Goal: Contribute content: Contribute content

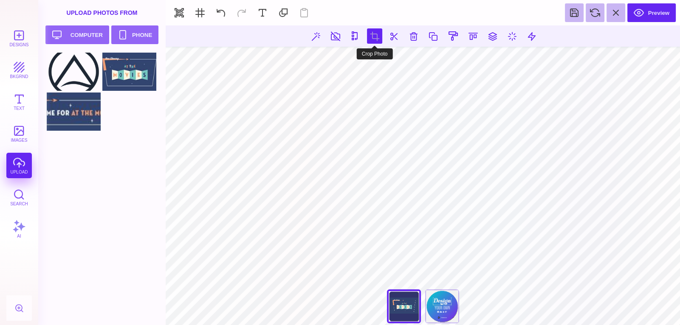
click at [370, 37] on button at bounding box center [374, 35] width 15 height 15
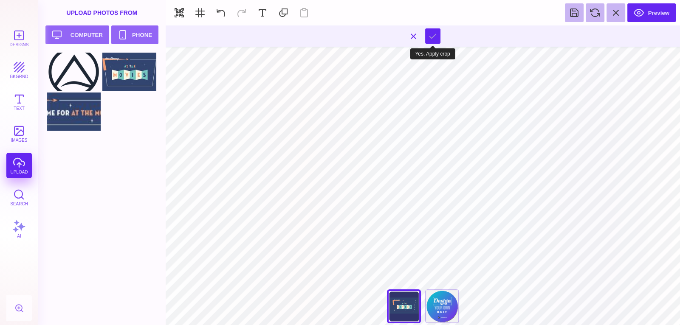
click at [436, 32] on button at bounding box center [432, 35] width 15 height 15
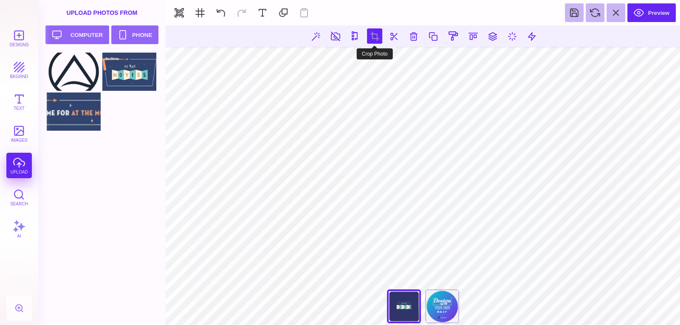
click at [373, 42] on button at bounding box center [374, 35] width 15 height 15
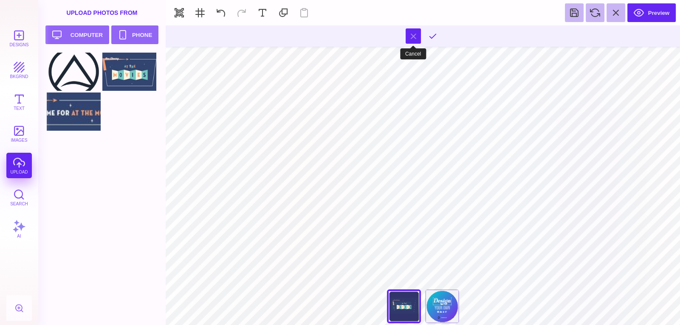
click at [412, 37] on button at bounding box center [412, 35] width 15 height 15
click at [415, 35] on button at bounding box center [414, 35] width 15 height 15
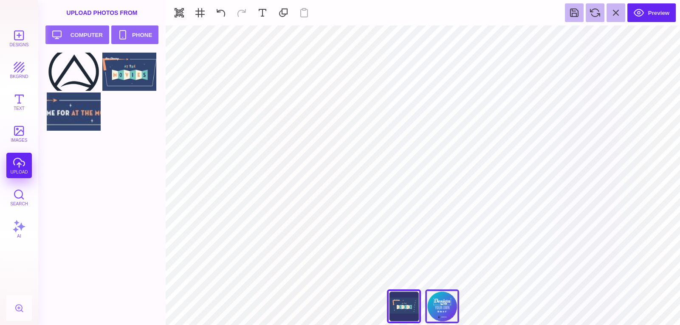
click at [444, 315] on div "Back" at bounding box center [442, 306] width 34 height 34
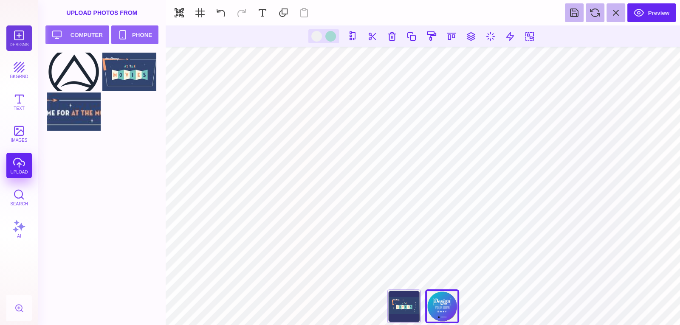
click at [20, 41] on button "Designs" at bounding box center [18, 37] width 25 height 25
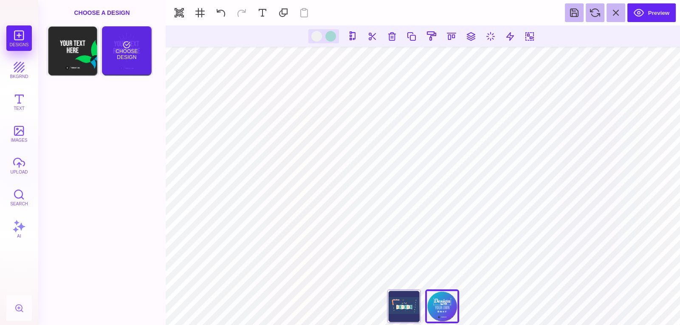
click at [116, 52] on div "Choose Design" at bounding box center [127, 50] width 50 height 48
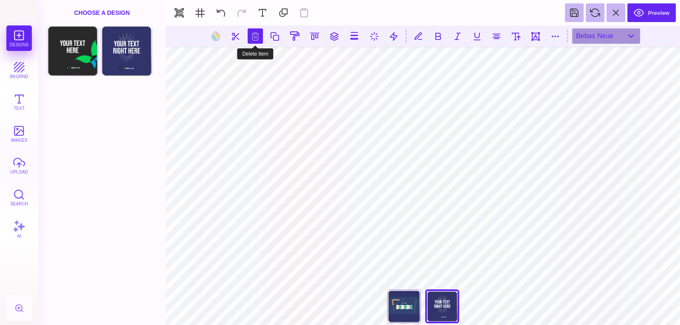
click at [256, 38] on button at bounding box center [254, 35] width 15 height 15
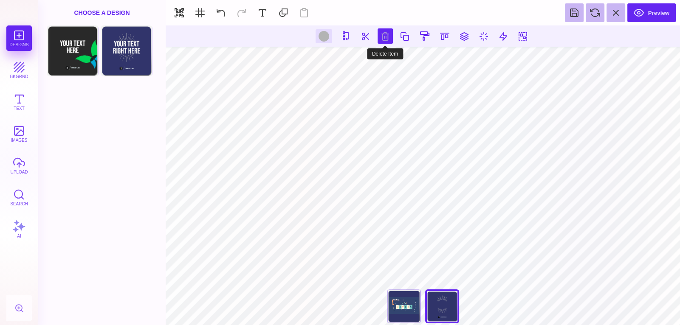
click at [380, 30] on button at bounding box center [384, 35] width 15 height 15
click at [388, 36] on button at bounding box center [384, 35] width 15 height 15
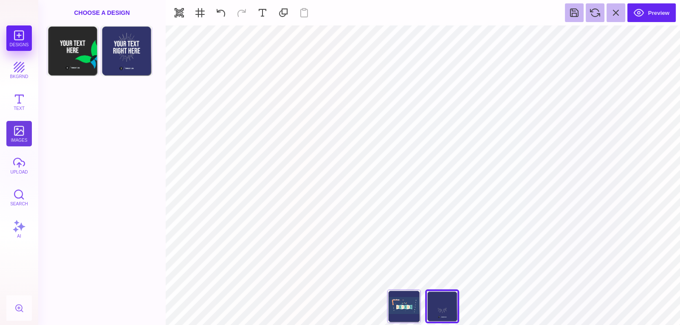
click at [23, 129] on button "images" at bounding box center [18, 133] width 25 height 25
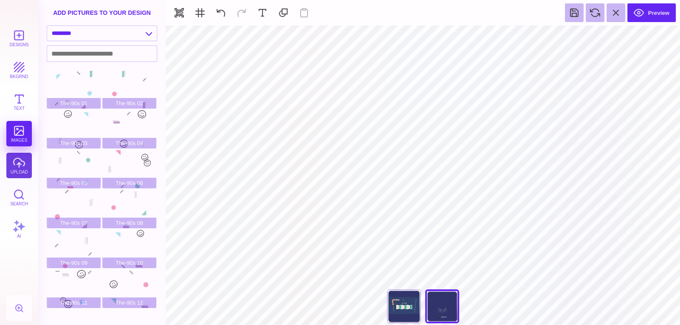
click at [10, 167] on button "upload" at bounding box center [18, 165] width 25 height 25
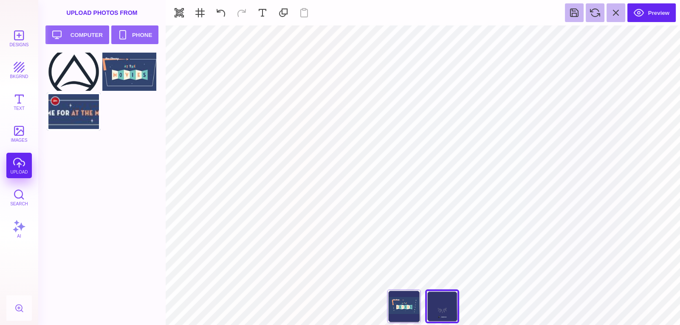
click at [80, 115] on div at bounding box center [74, 112] width 54 height 38
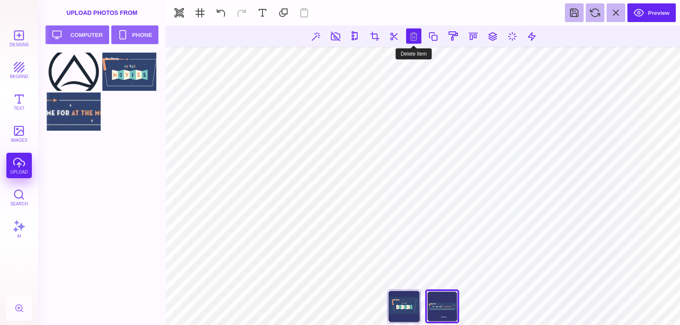
click at [413, 29] on button at bounding box center [413, 35] width 15 height 15
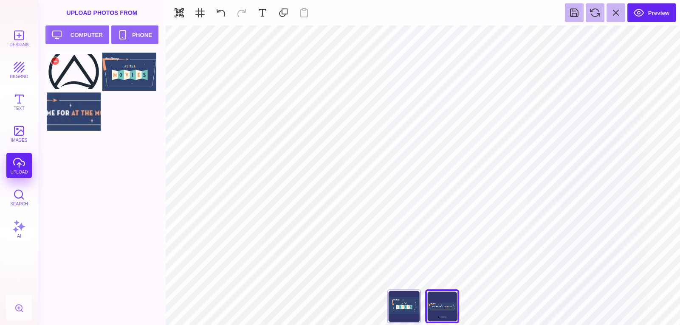
click at [76, 62] on div at bounding box center [74, 72] width 54 height 38
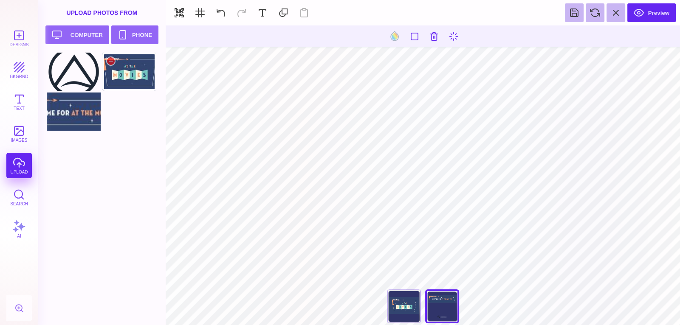
type input "#E7F3F5"
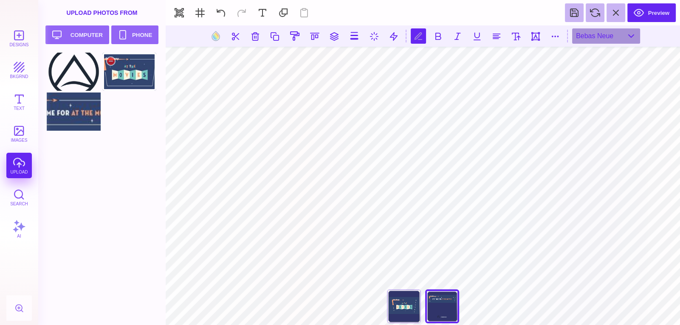
scroll to position [0, 0]
type textarea "**********"
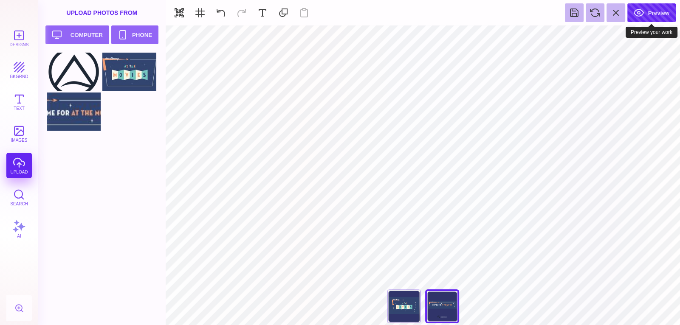
click at [650, 14] on button "Preview" at bounding box center [651, 12] width 48 height 19
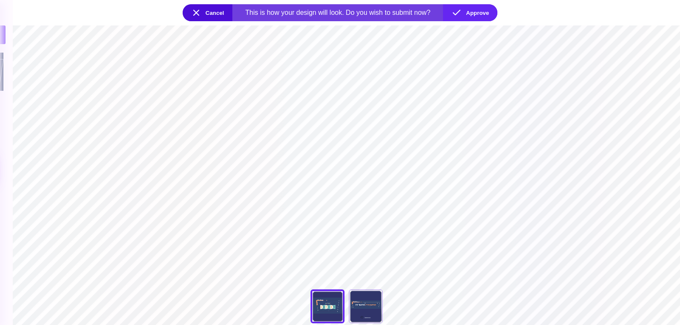
click at [197, 18] on button "Cancel" at bounding box center [208, 12] width 50 height 17
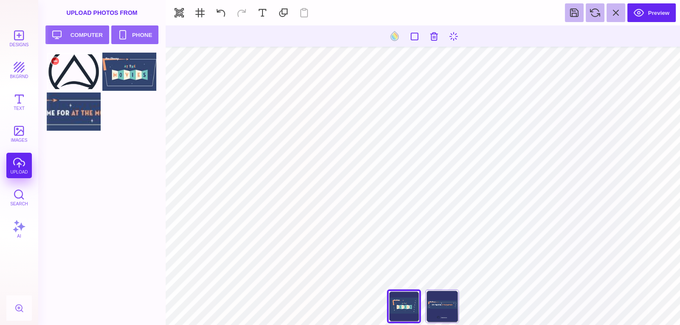
click at [64, 57] on div at bounding box center [74, 72] width 54 height 38
type input "#000000"
